Goal: Transaction & Acquisition: Purchase product/service

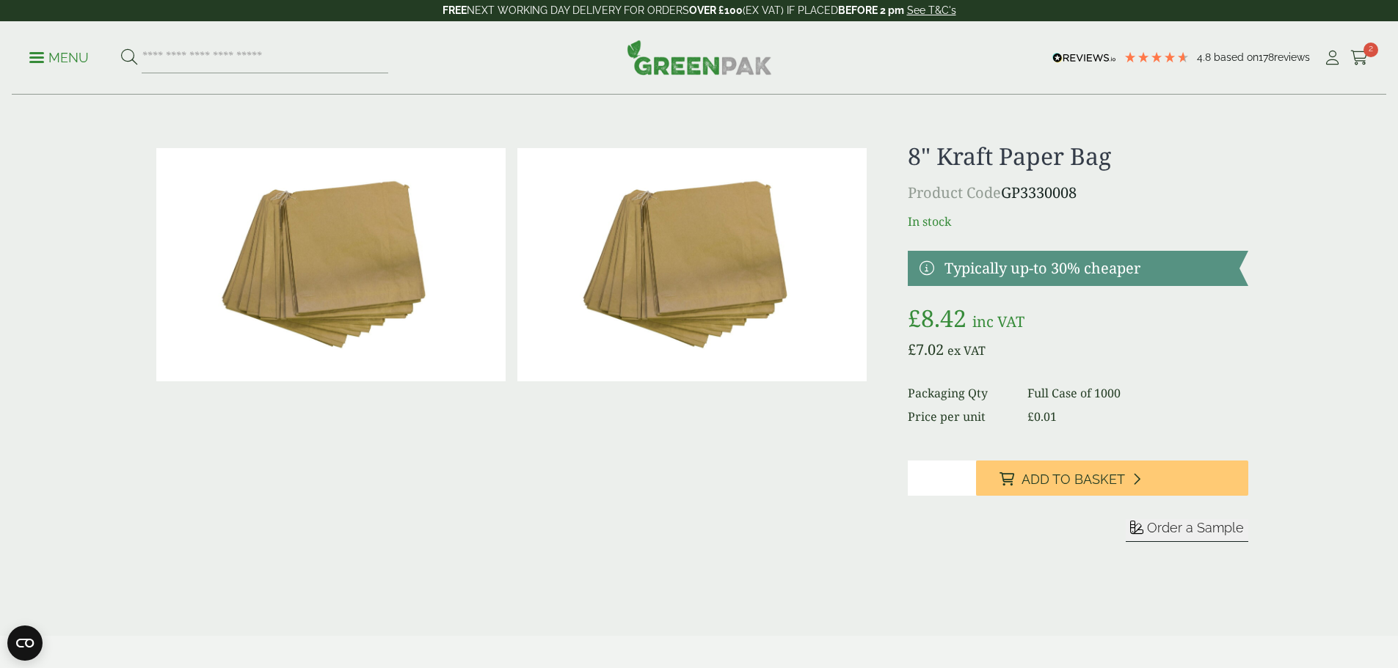
click at [1352, 56] on icon at bounding box center [1359, 58] width 18 height 15
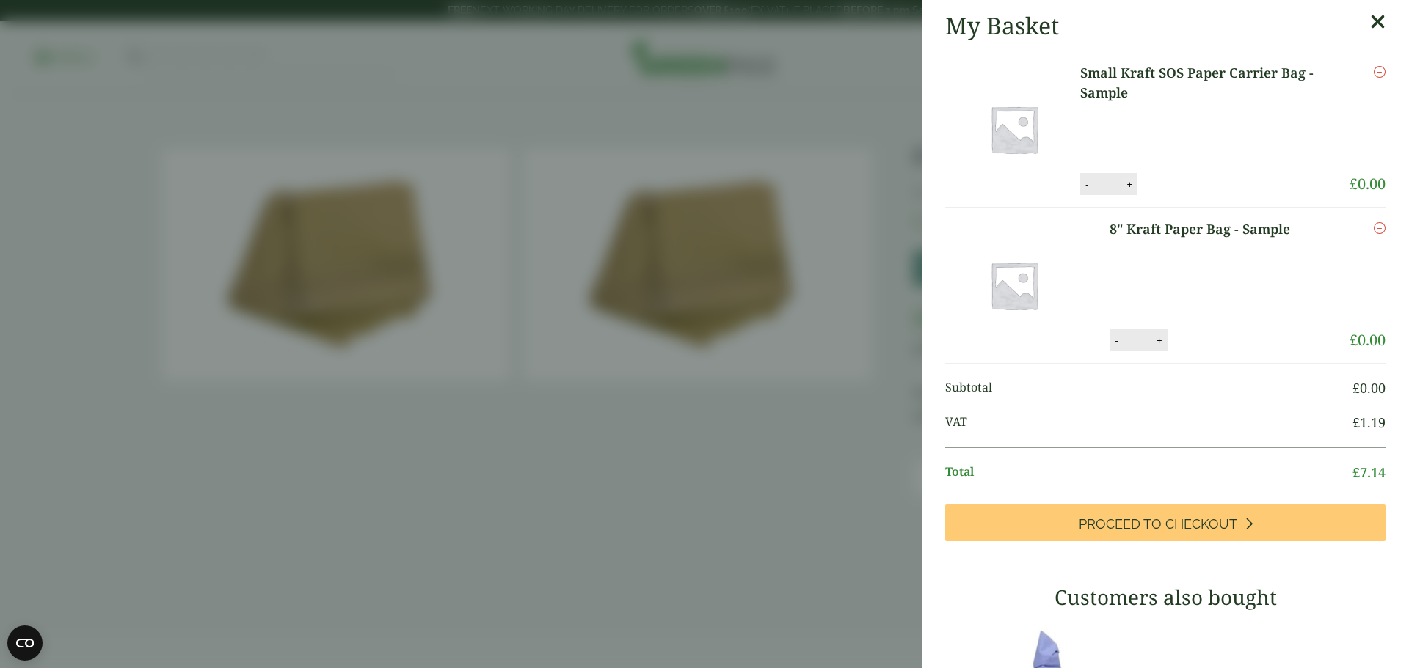
click at [1130, 183] on button "+" at bounding box center [1129, 184] width 15 height 12
click at [1131, 183] on button "+" at bounding box center [1129, 184] width 15 height 12
type input "*"
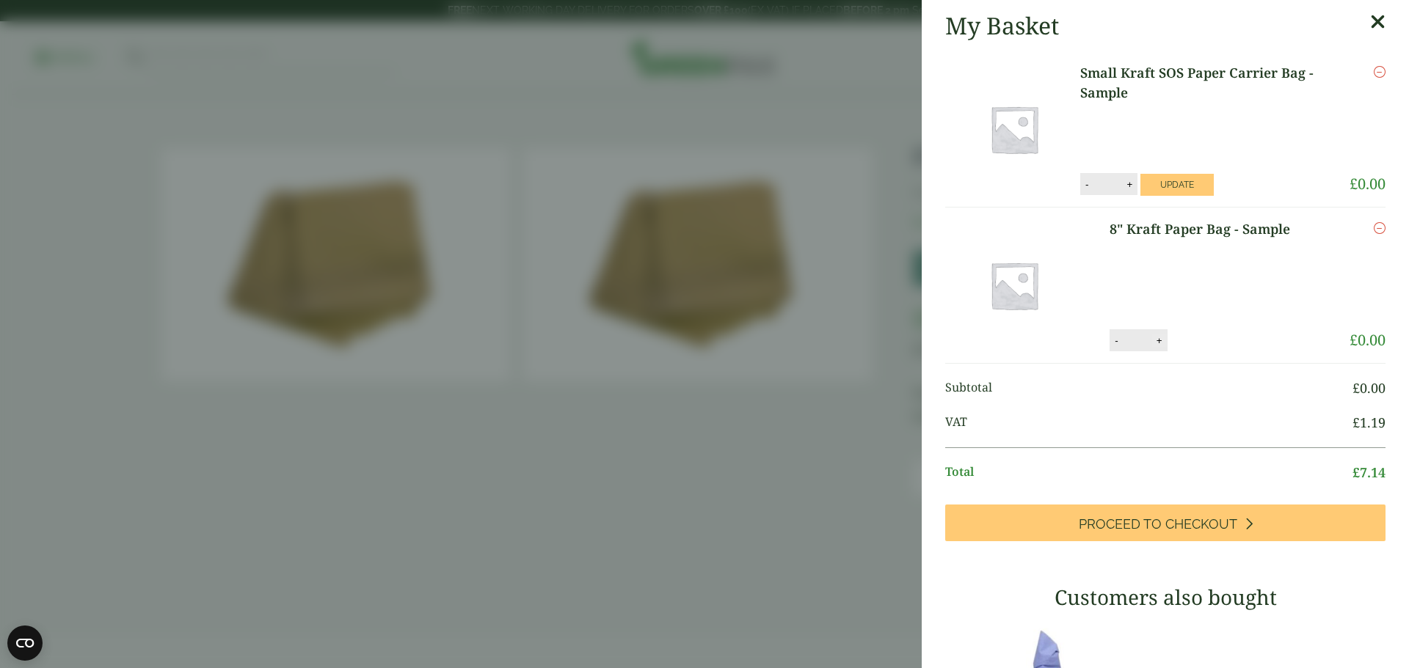
click at [1152, 340] on button "+" at bounding box center [1159, 341] width 15 height 12
click at [1153, 340] on button "+" at bounding box center [1159, 341] width 15 height 12
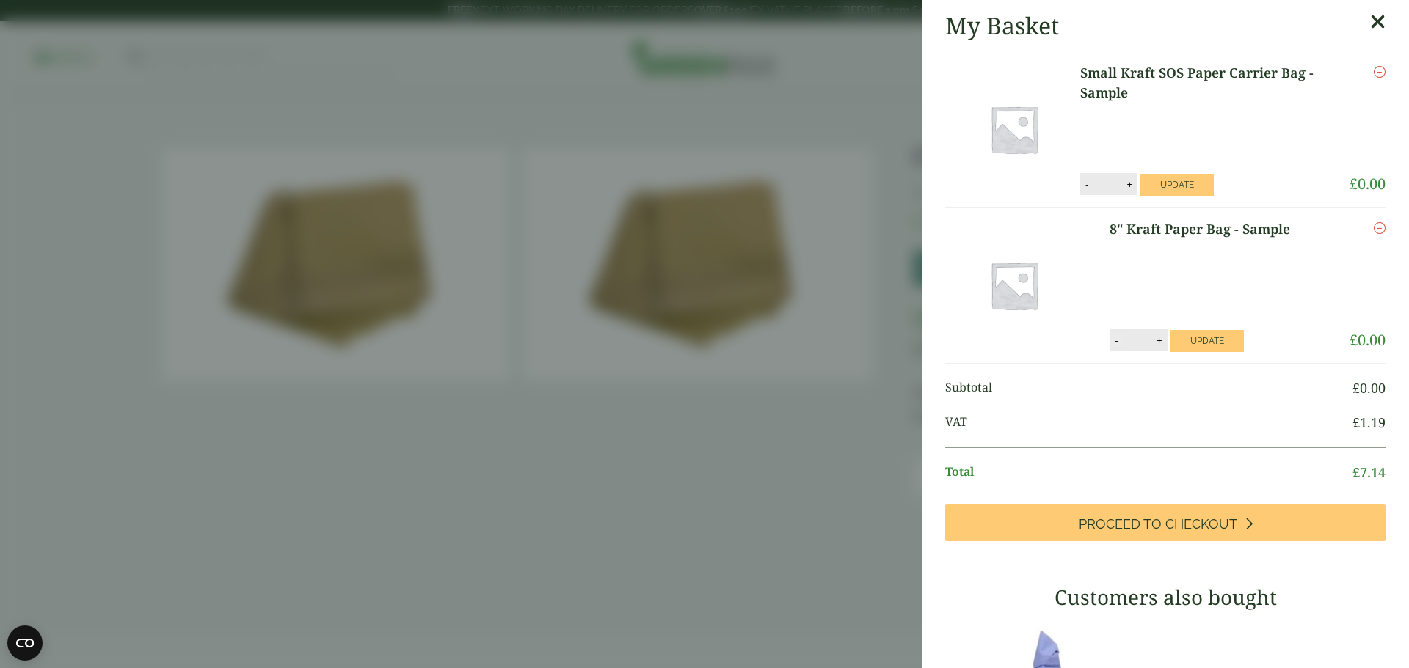
click at [1112, 342] on button "-" at bounding box center [1116, 341] width 12 height 12
type input "*"
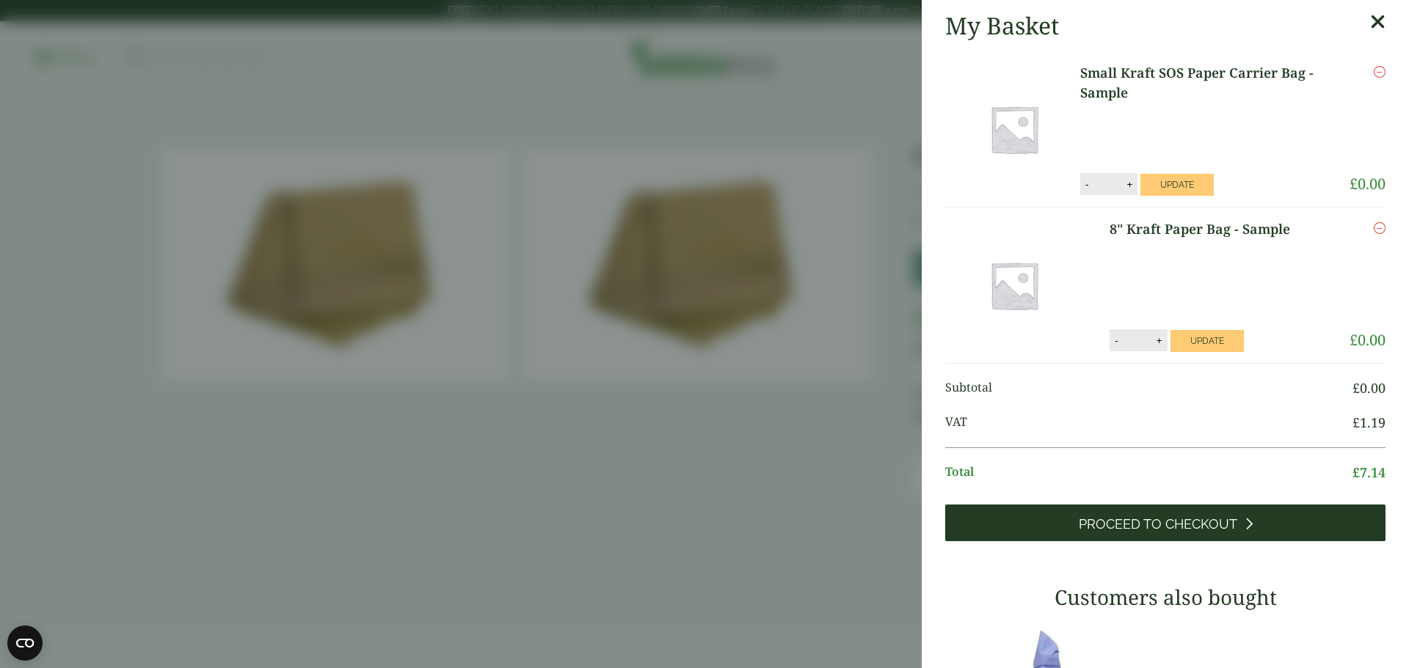
click at [1150, 521] on span "Proceed to Checkout" at bounding box center [1157, 524] width 158 height 16
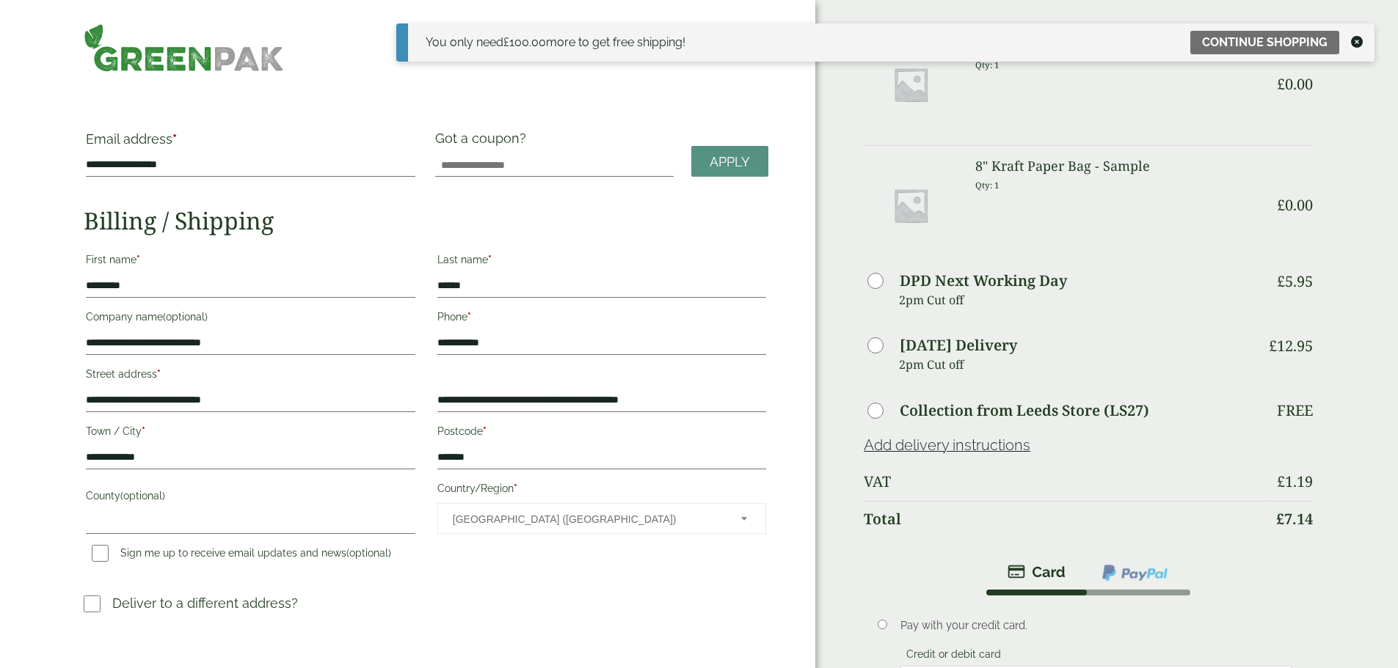
click at [227, 52] on img at bounding box center [184, 47] width 200 height 48
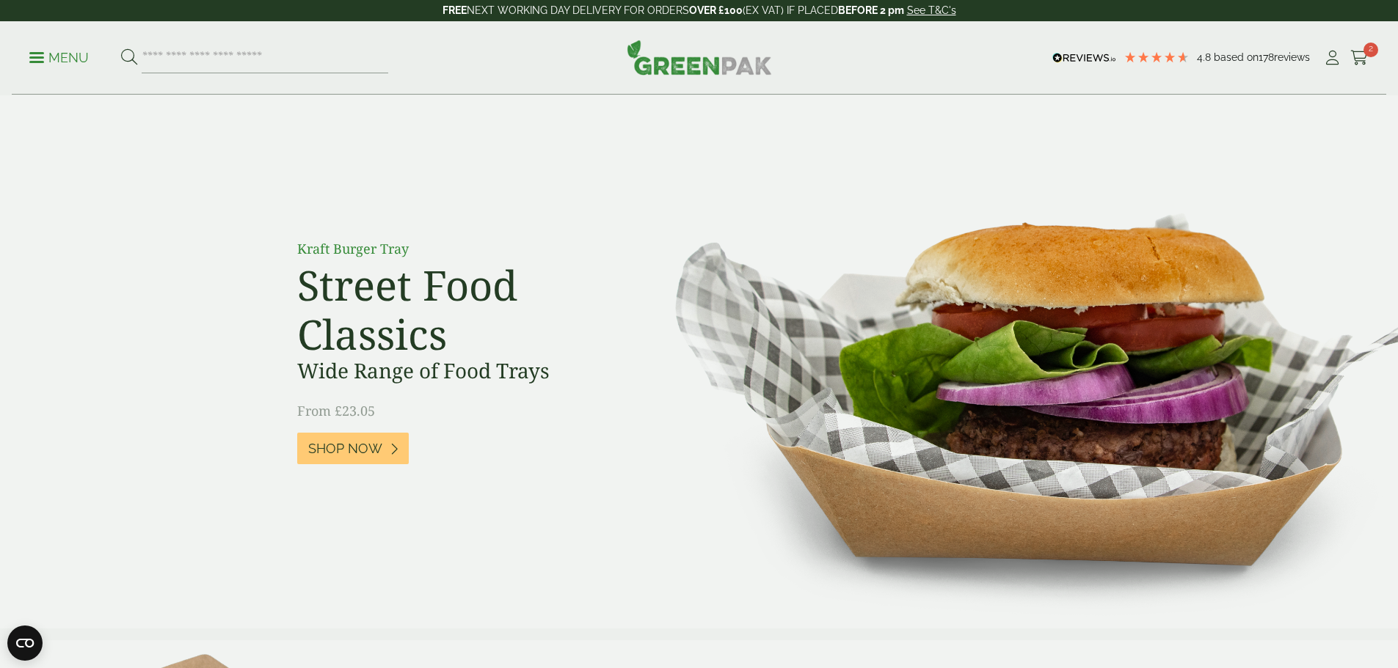
click at [37, 52] on link "Menu" at bounding box center [58, 56] width 59 height 15
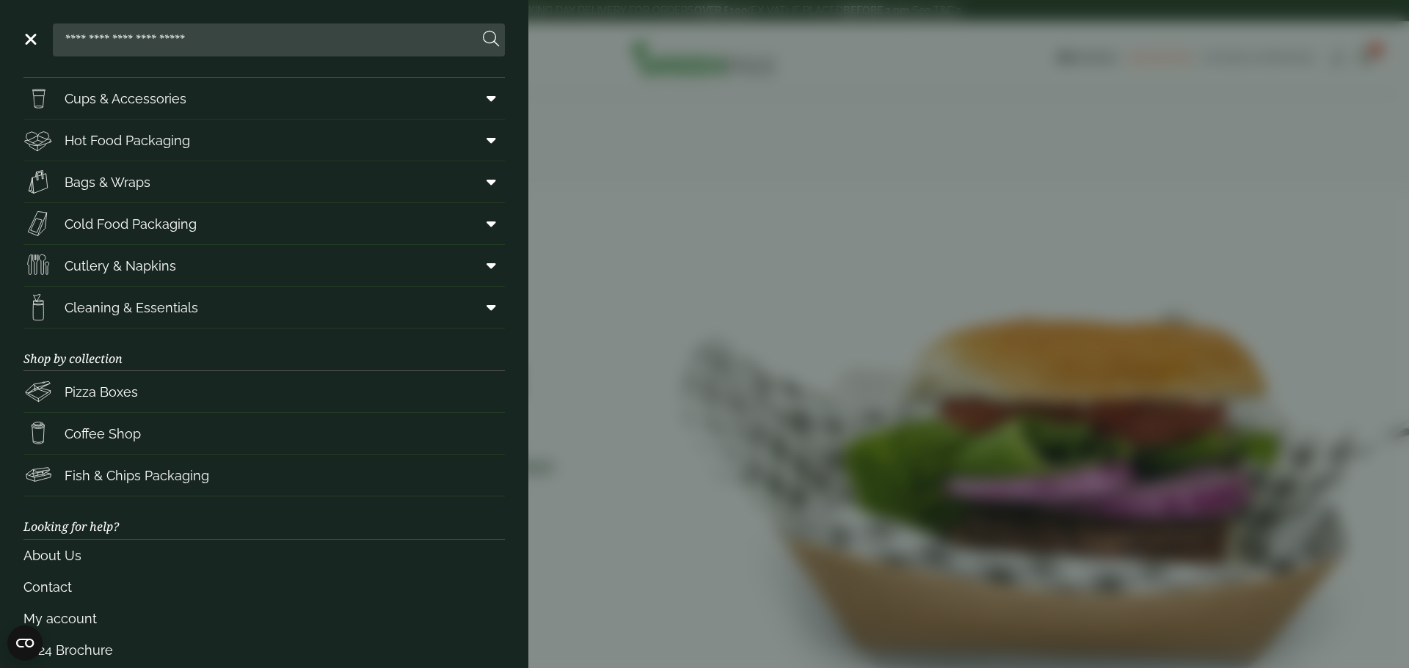
scroll to position [60, 0]
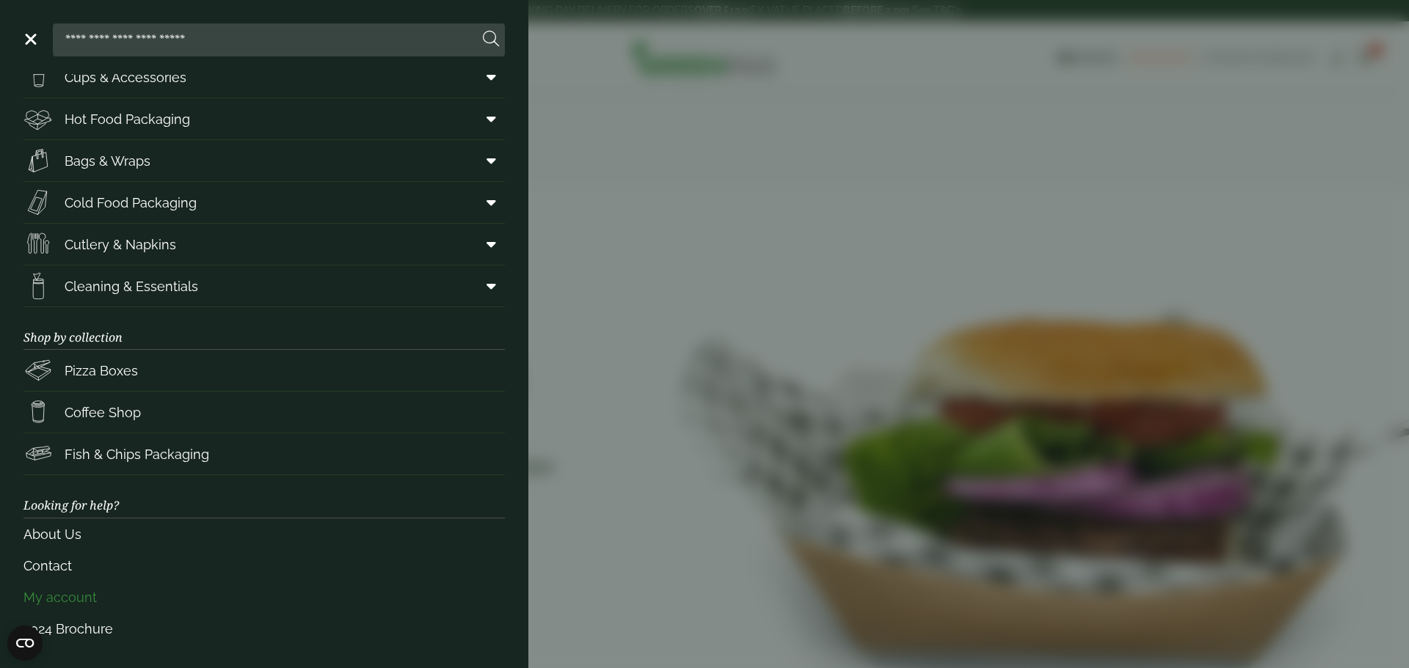
click at [56, 593] on link "My account" at bounding box center [263, 598] width 481 height 32
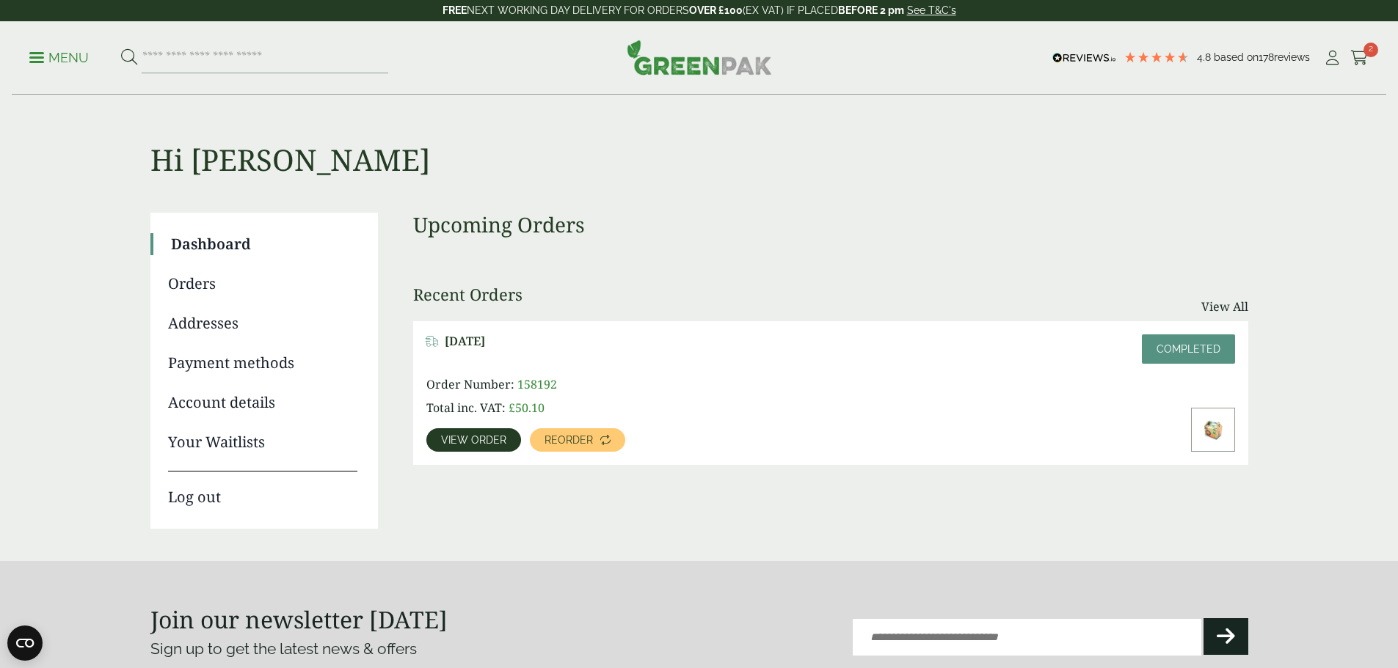
click at [205, 324] on link "Addresses" at bounding box center [262, 324] width 189 height 22
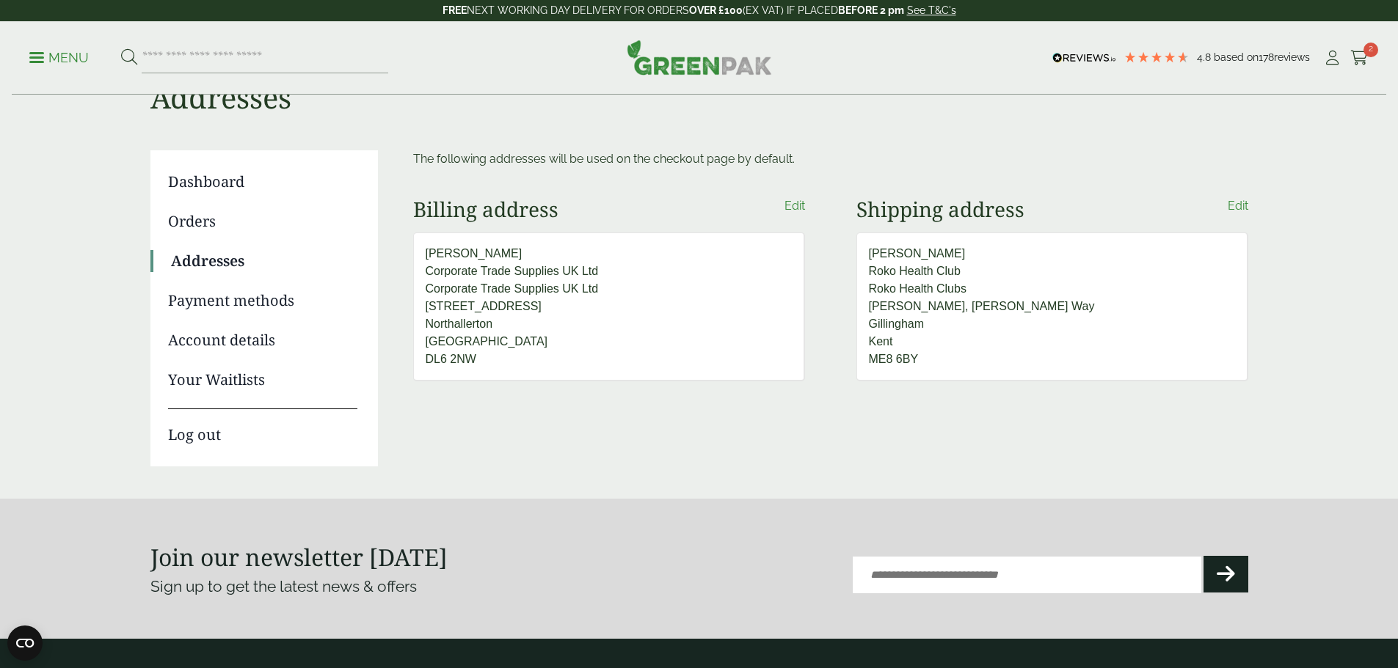
scroll to position [60, 0]
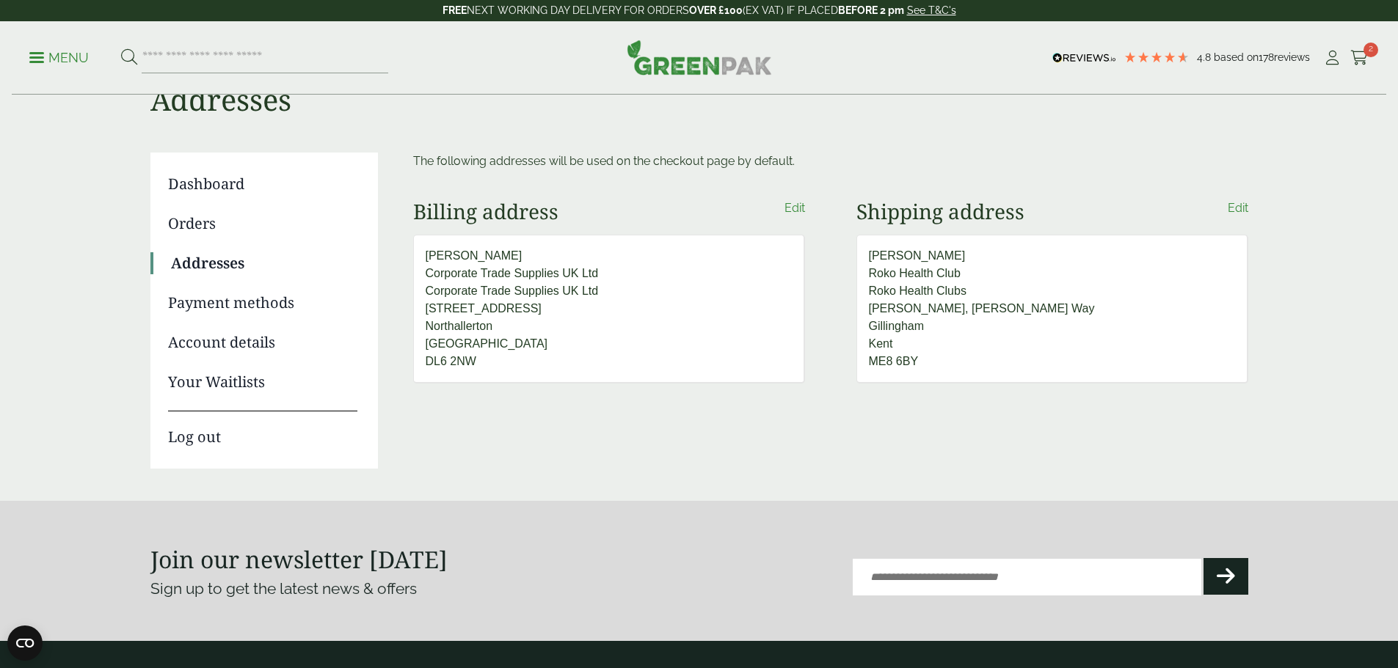
click at [260, 342] on link "Account details" at bounding box center [262, 343] width 189 height 22
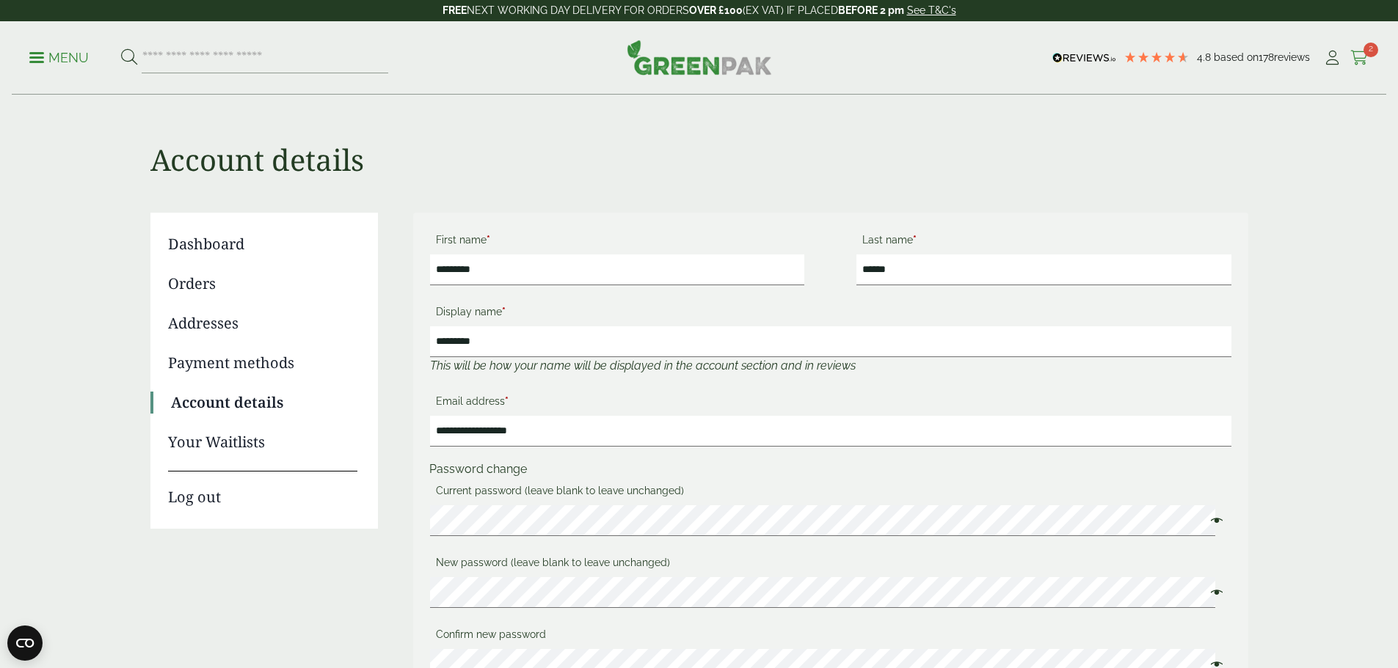
click at [1355, 51] on icon at bounding box center [1359, 58] width 18 height 15
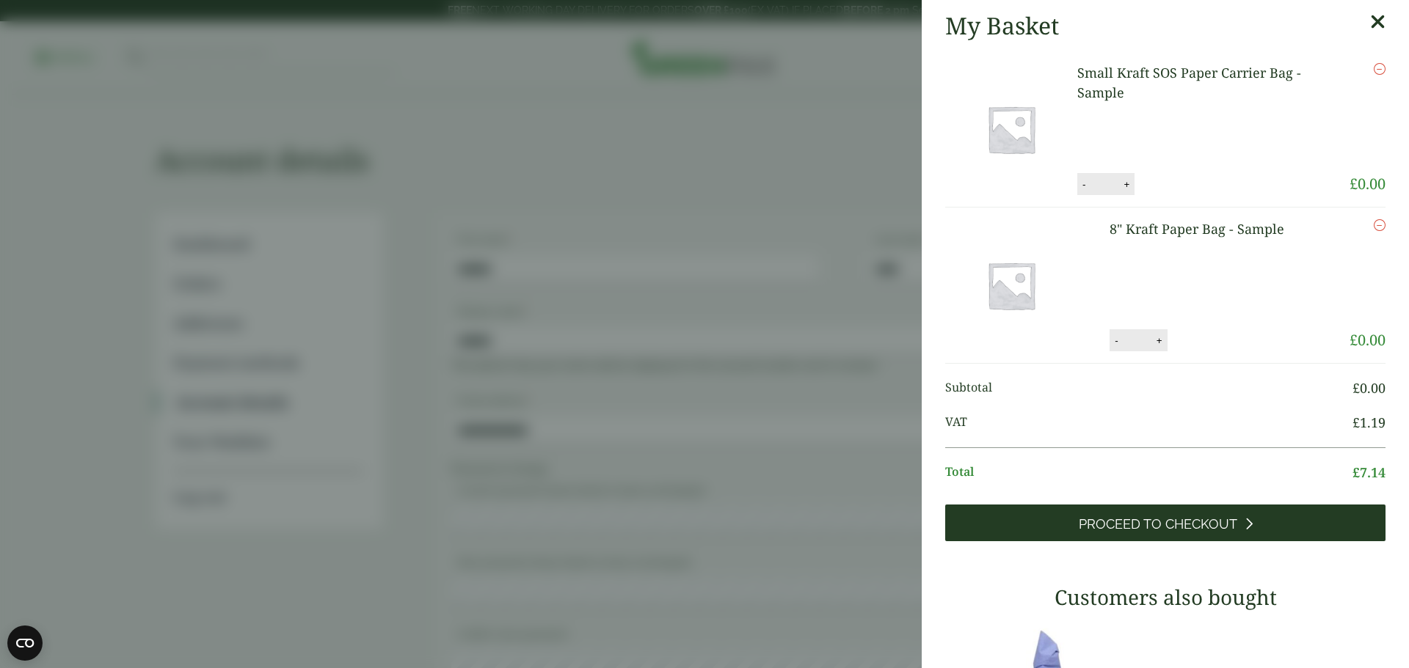
click at [1134, 515] on link "Proceed to Checkout" at bounding box center [1165, 523] width 440 height 37
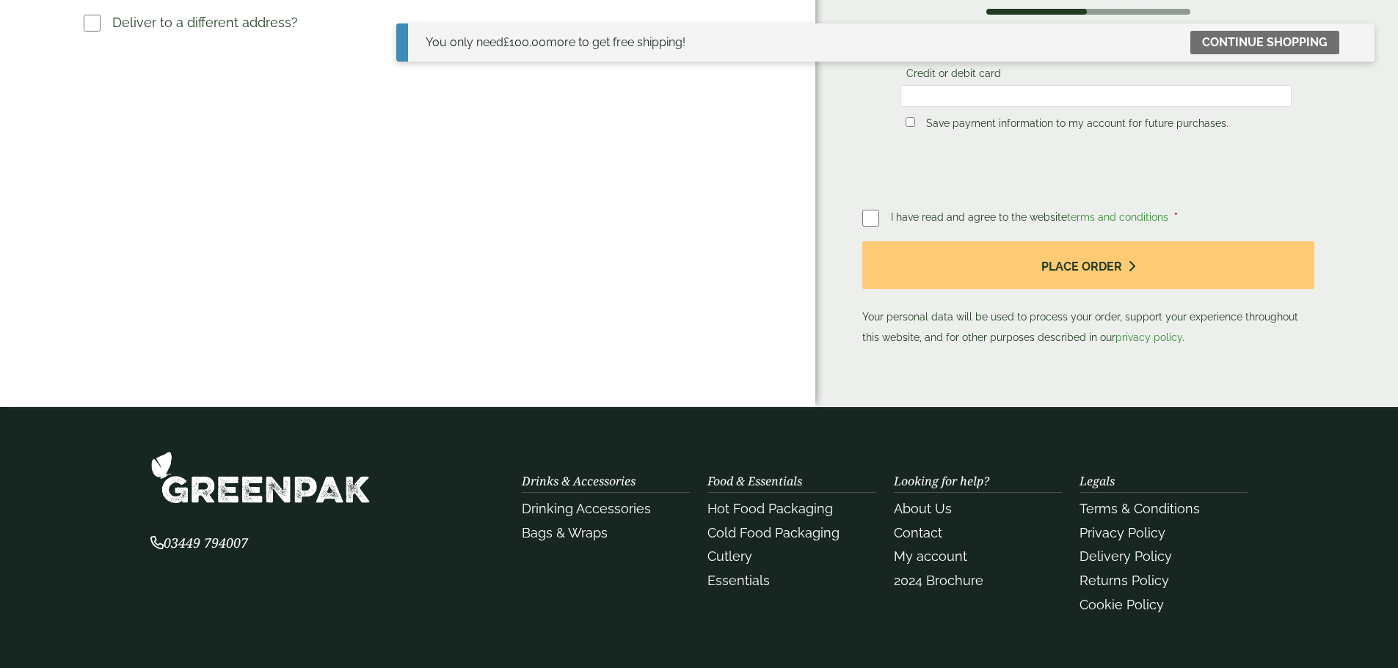
scroll to position [587, 0]
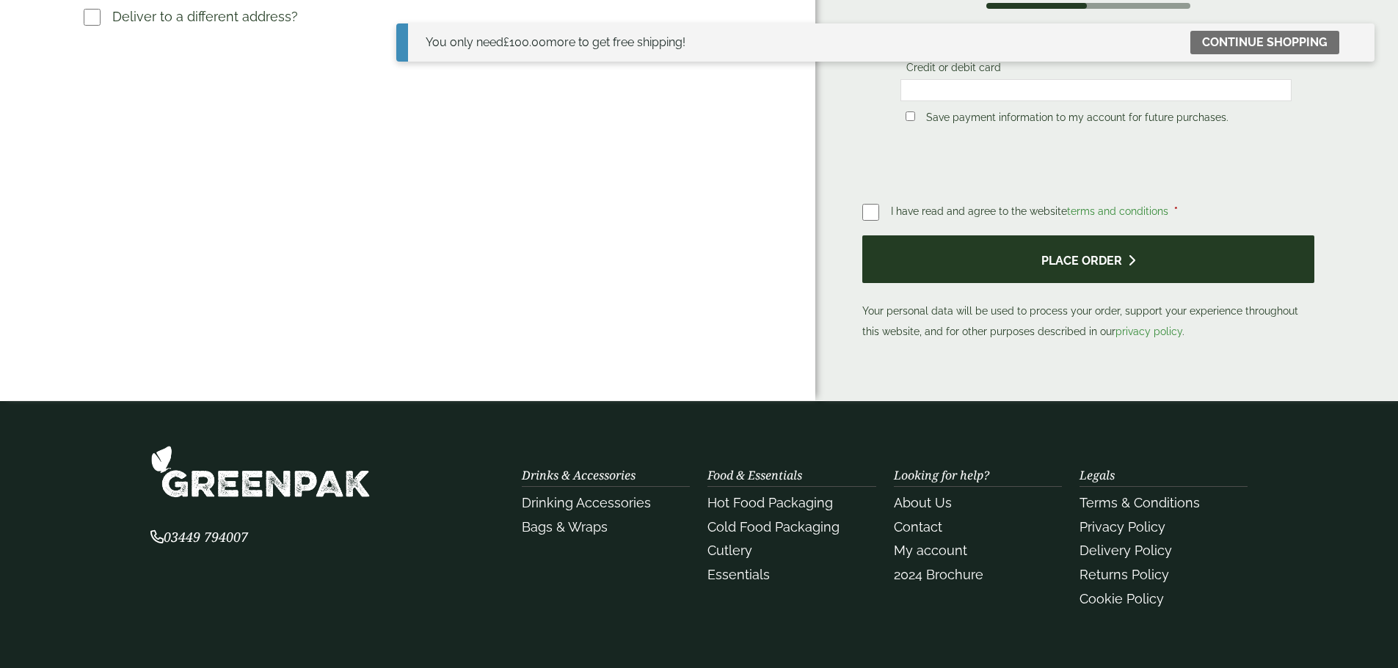
click at [1053, 235] on button "Place order" at bounding box center [1087, 259] width 451 height 48
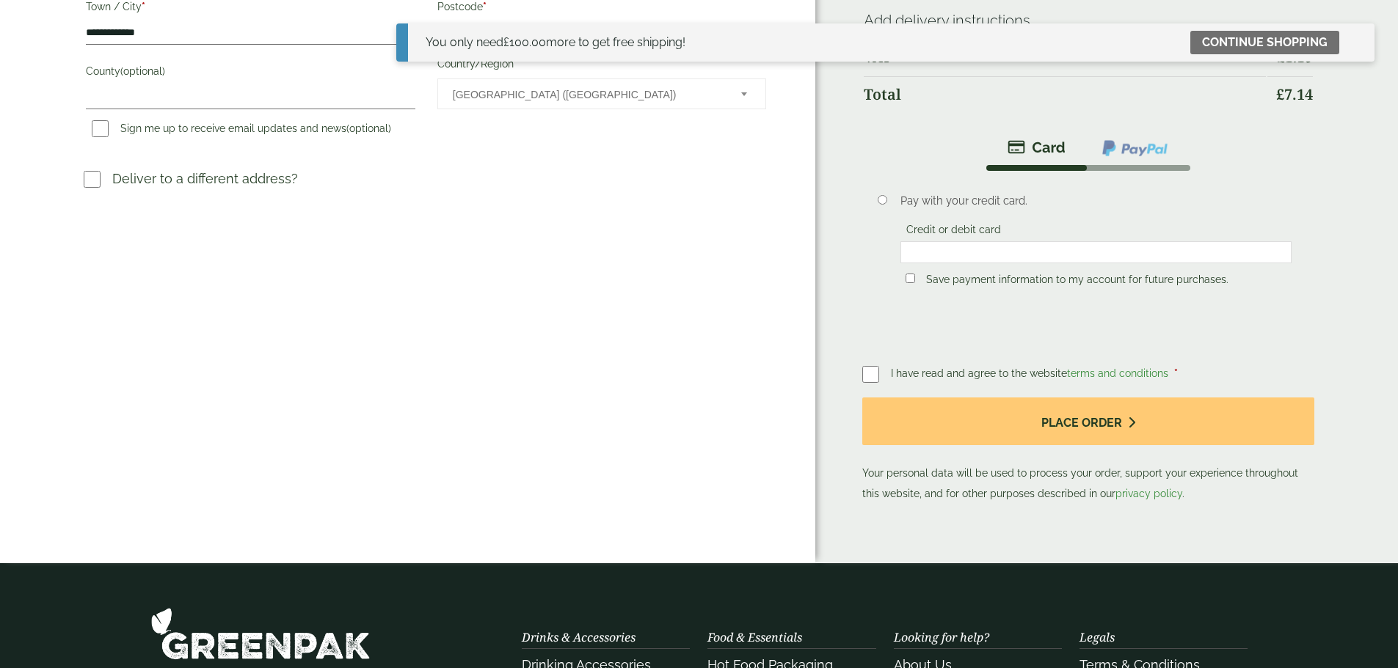
scroll to position [367, 0]
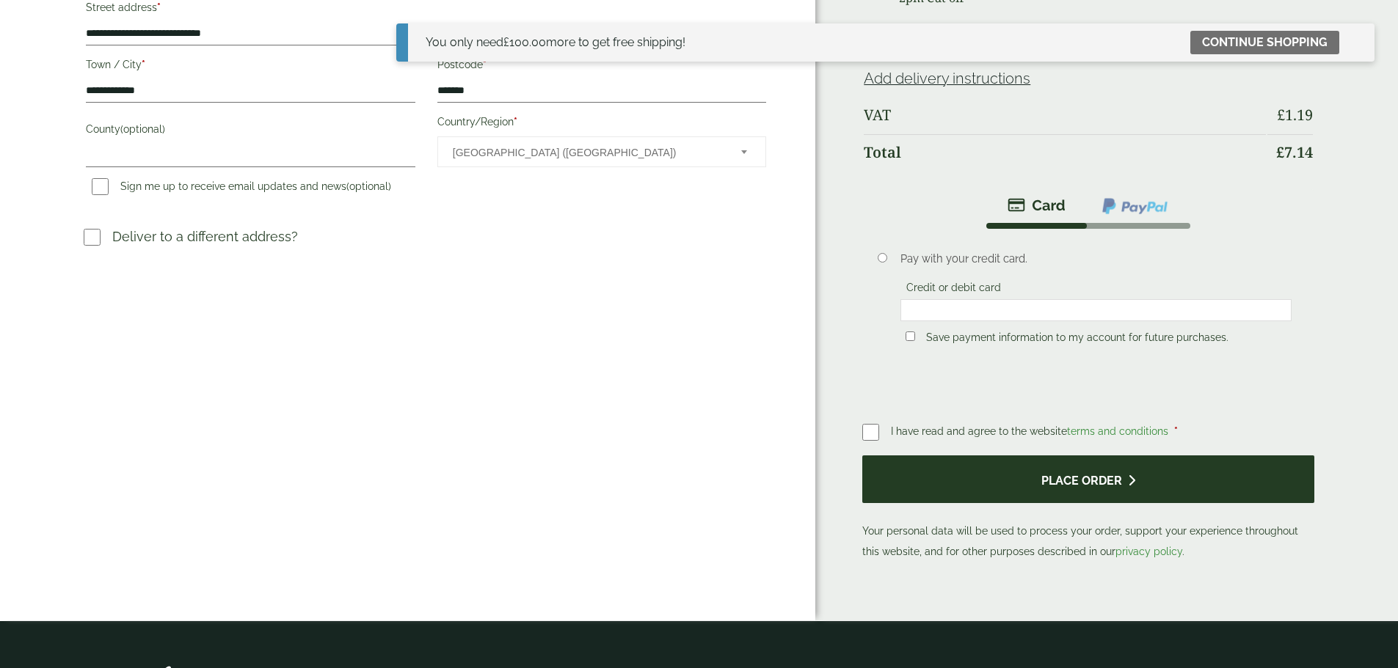
click at [1059, 456] on button "Place order" at bounding box center [1087, 480] width 451 height 48
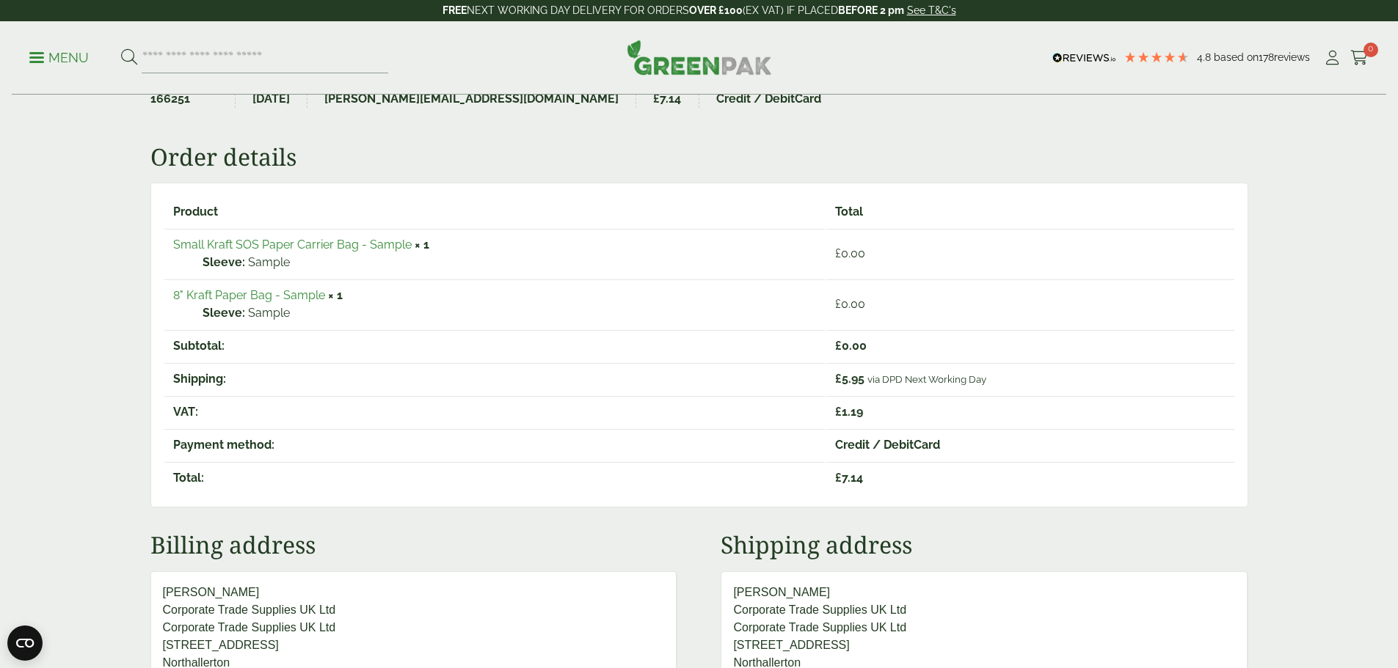
scroll to position [147, 0]
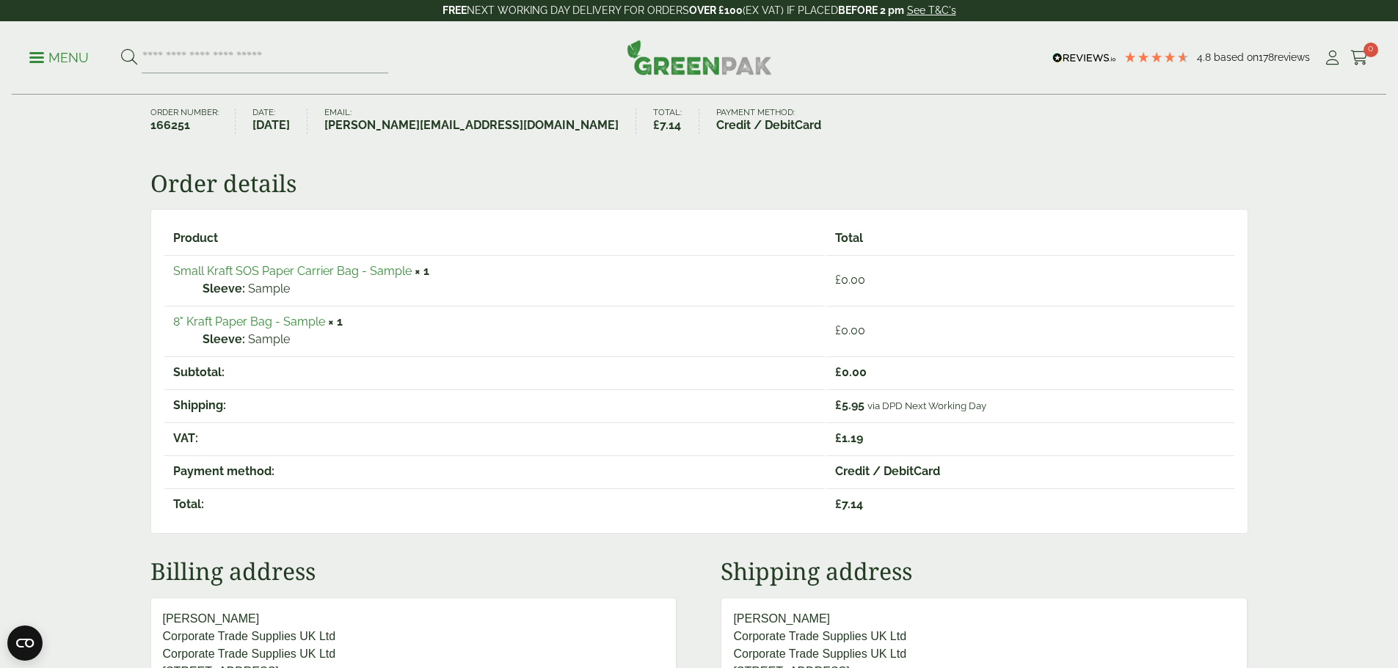
click at [186, 123] on strong "166251" at bounding box center [184, 126] width 68 height 18
drag, startPoint x: 194, startPoint y: 125, endPoint x: 148, endPoint y: 123, distance: 46.3
click at [148, 123] on div "Thank you. Your order has been received. Order number: 166251 Date: [DATE] Emai…" at bounding box center [699, 427] width 1115 height 697
copy strong "166251"
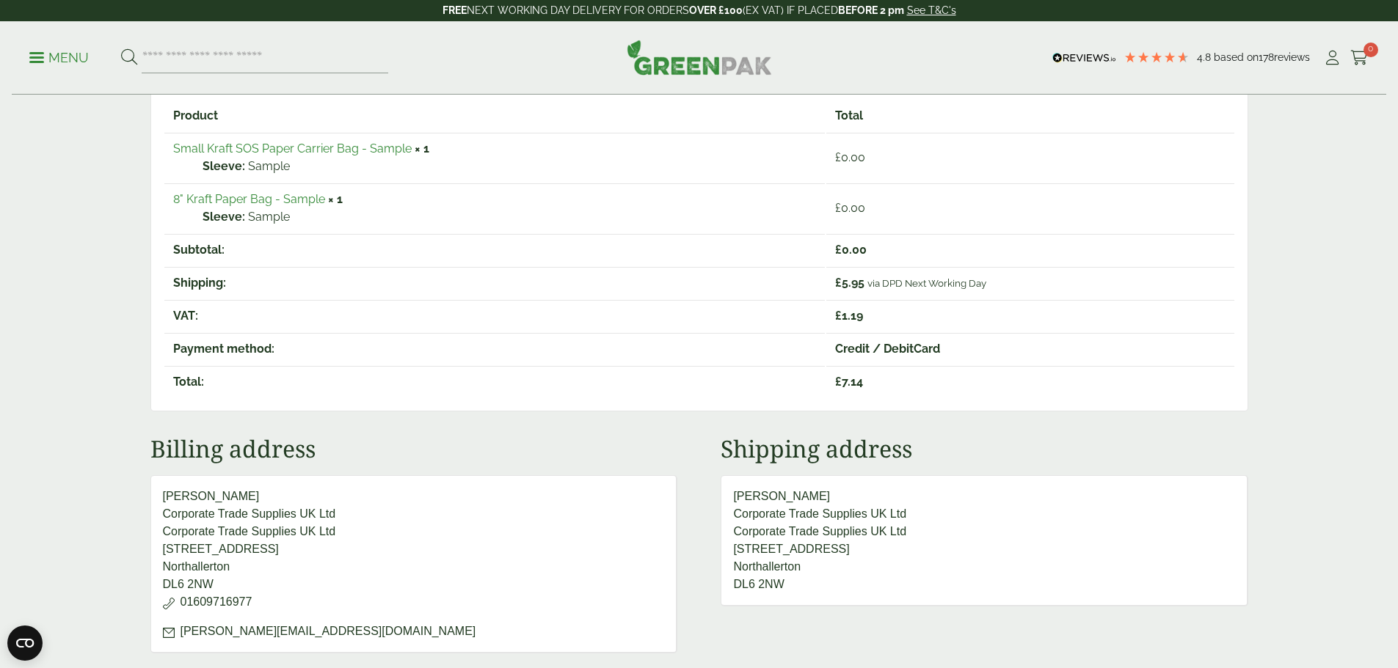
scroll to position [293, 0]
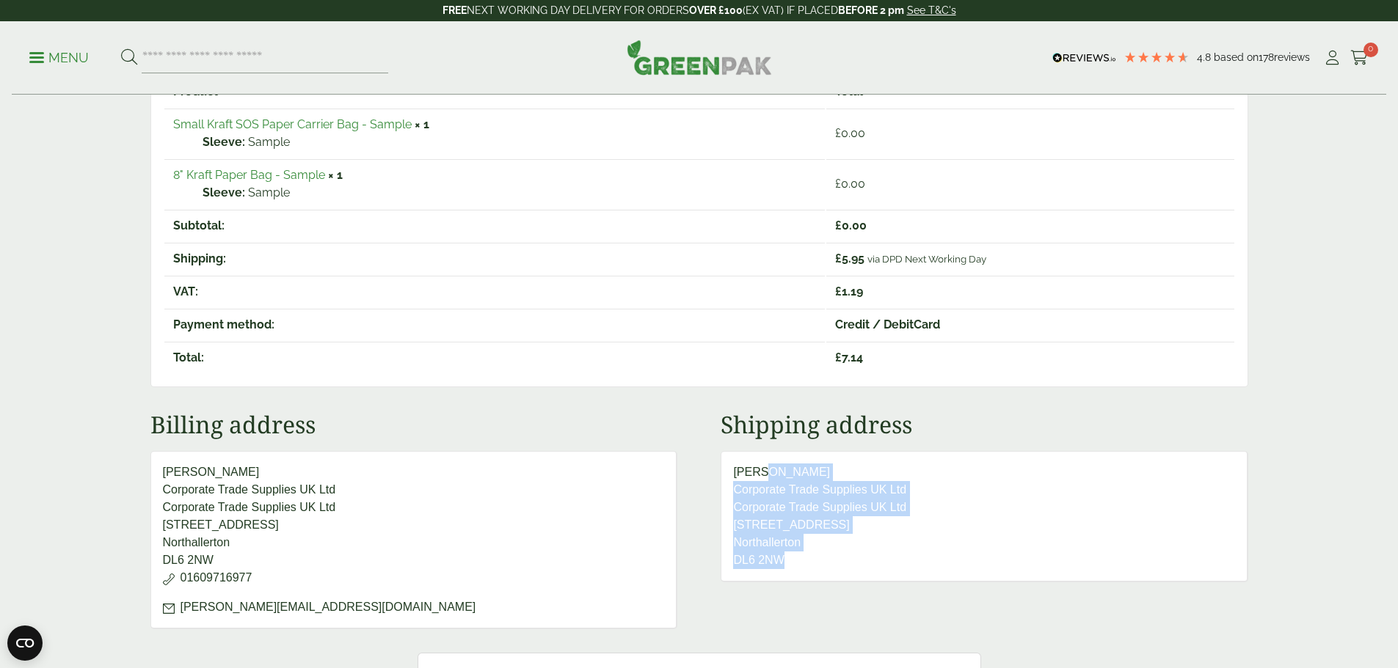
drag, startPoint x: 726, startPoint y: 468, endPoint x: 827, endPoint y: 565, distance: 139.6
click at [827, 565] on address "[PERSON_NAME] Corporate Trade Supplies UK Ltd Corporate Trade Supplies UK Ltd […" at bounding box center [983, 516] width 527 height 131
copy address "[PERSON_NAME] Corporate Trade Supplies UK Ltd Corporate Trade Supplies UK Ltd […"
